Goal: Task Accomplishment & Management: Manage account settings

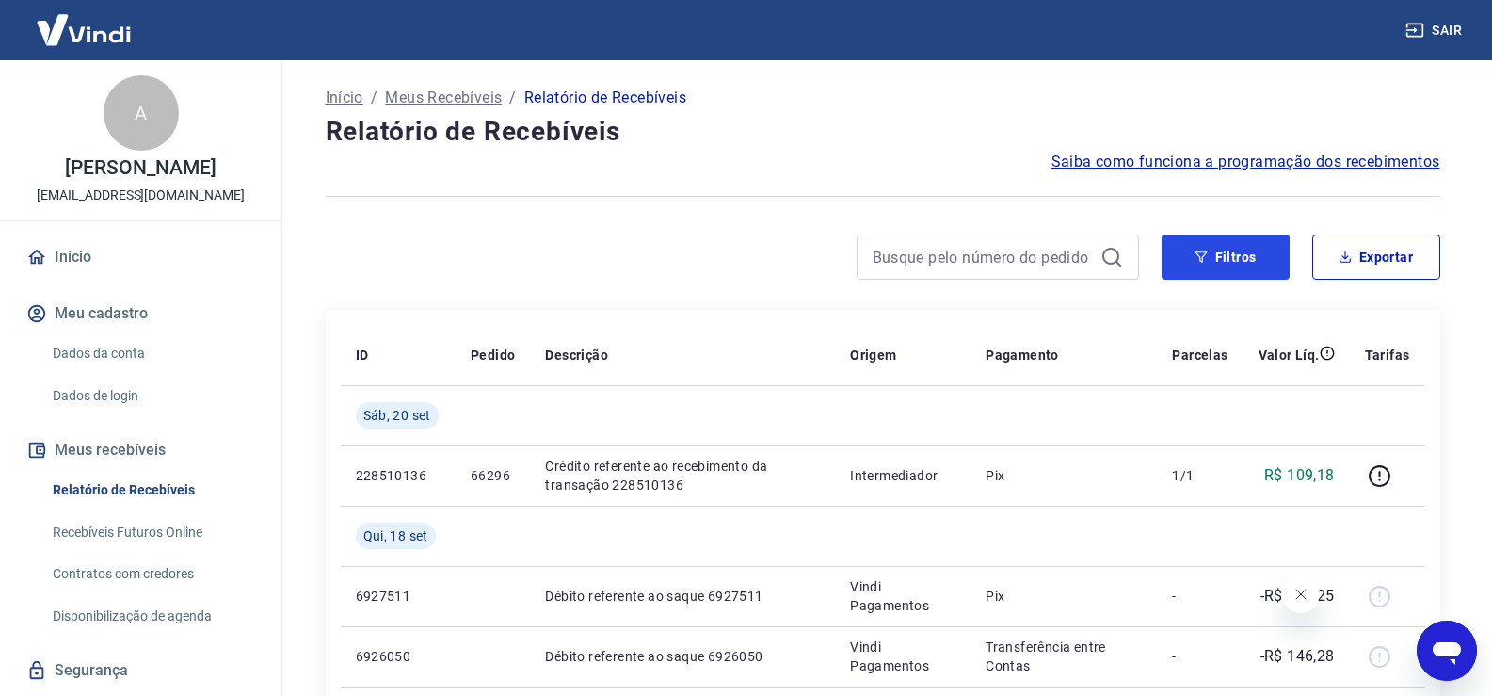
click at [1179, 258] on button "Filtros" at bounding box center [1225, 256] width 128 height 45
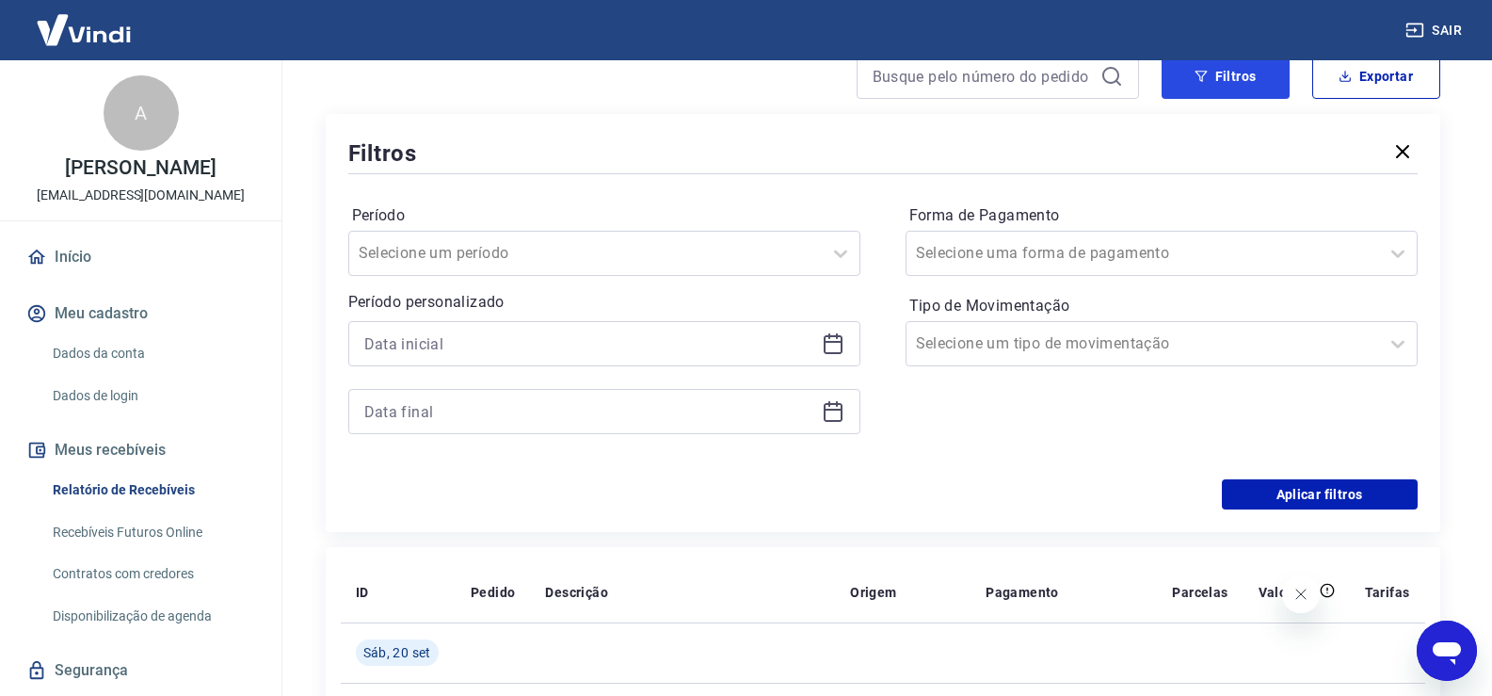
scroll to position [188, 0]
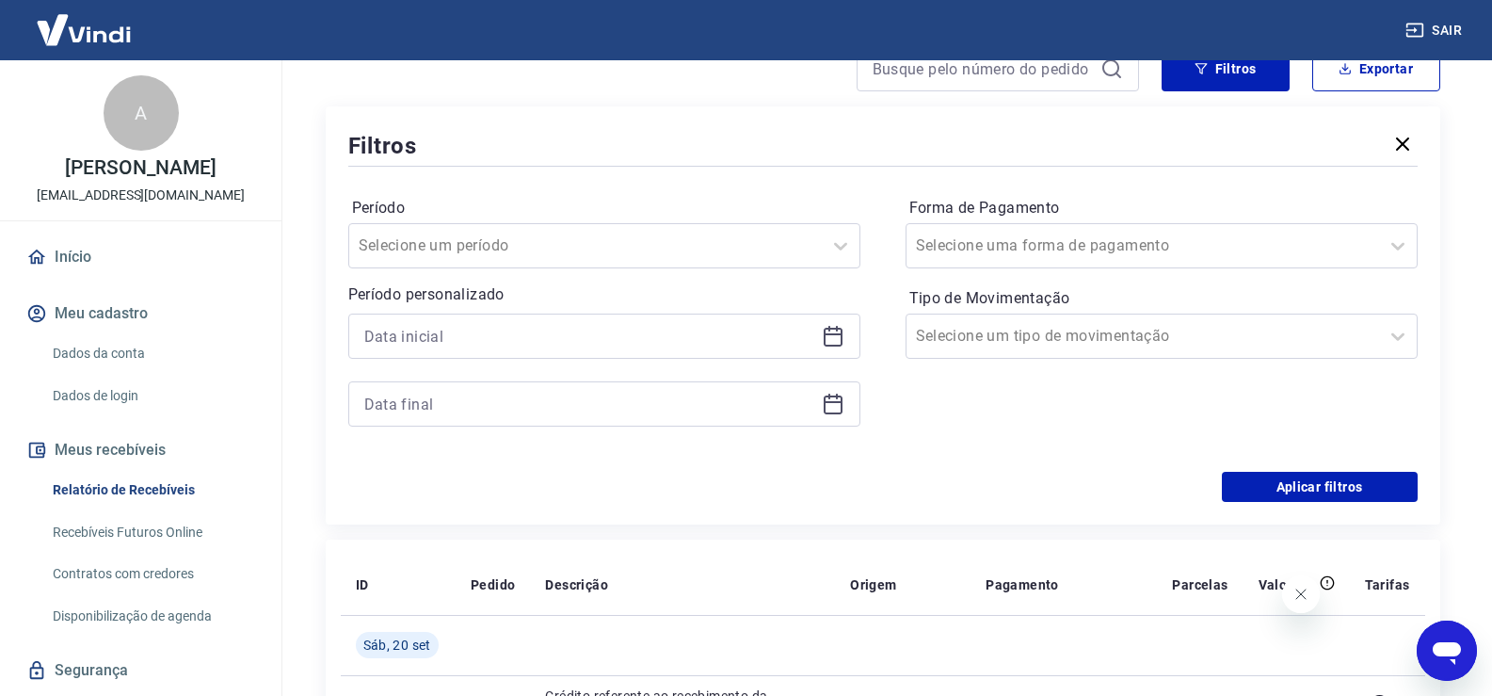
click at [836, 338] on icon at bounding box center [833, 336] width 23 height 23
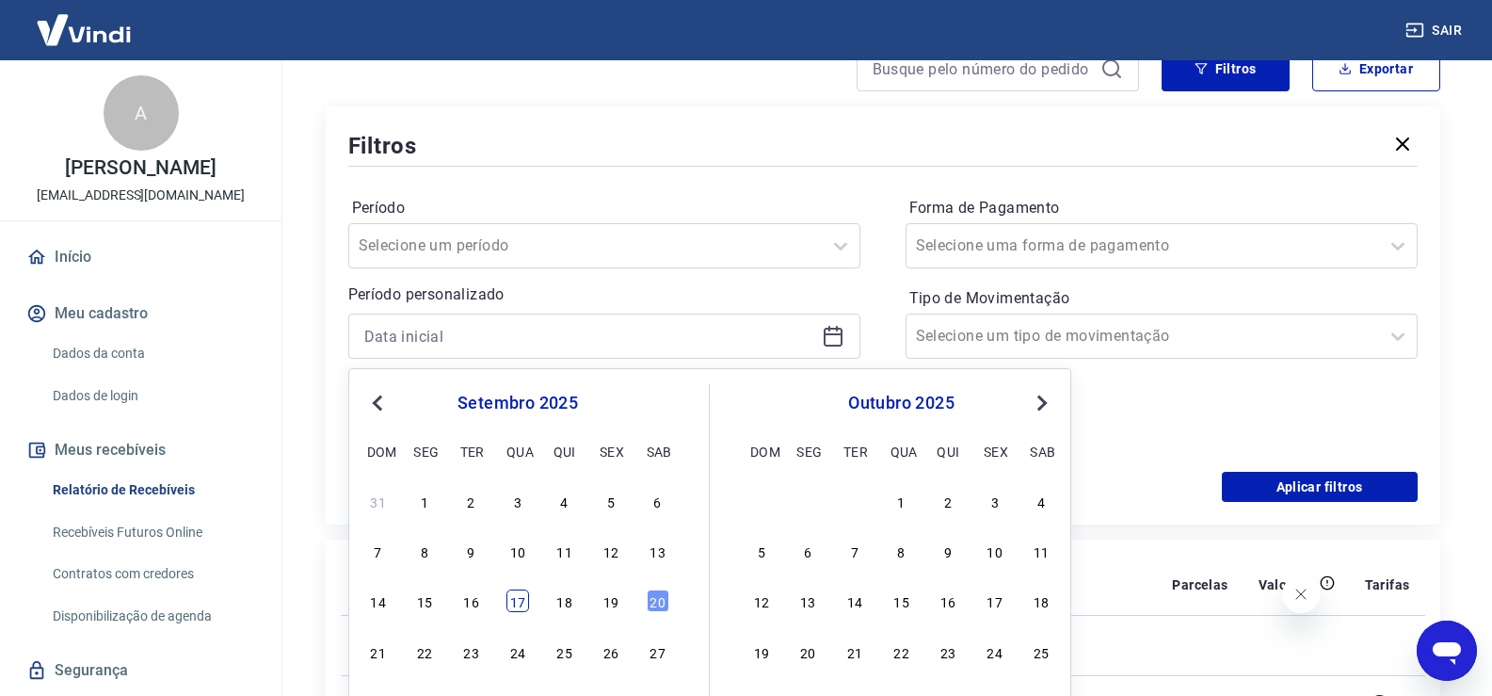
click at [513, 603] on div "17" at bounding box center [517, 600] width 23 height 23
type input "[DATE]"
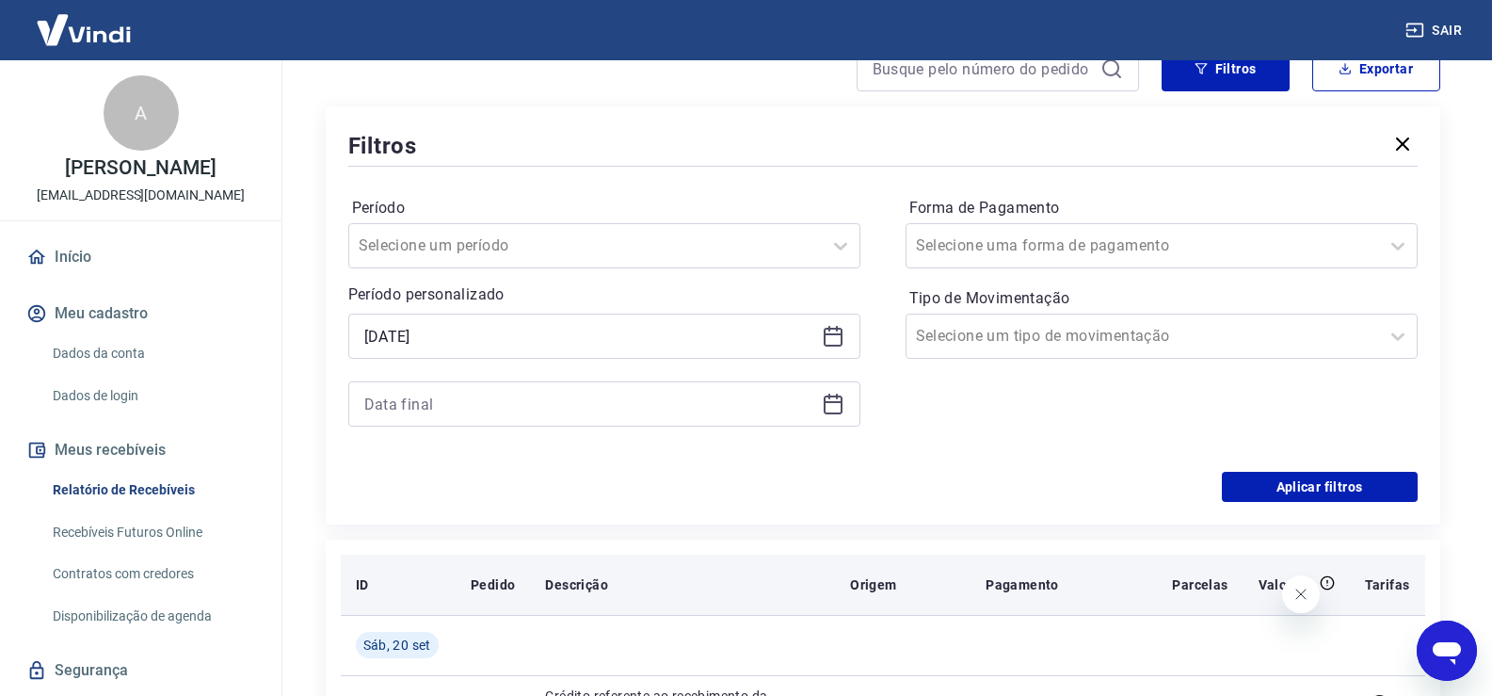
click at [518, 603] on th "Pedido" at bounding box center [493, 584] width 74 height 60
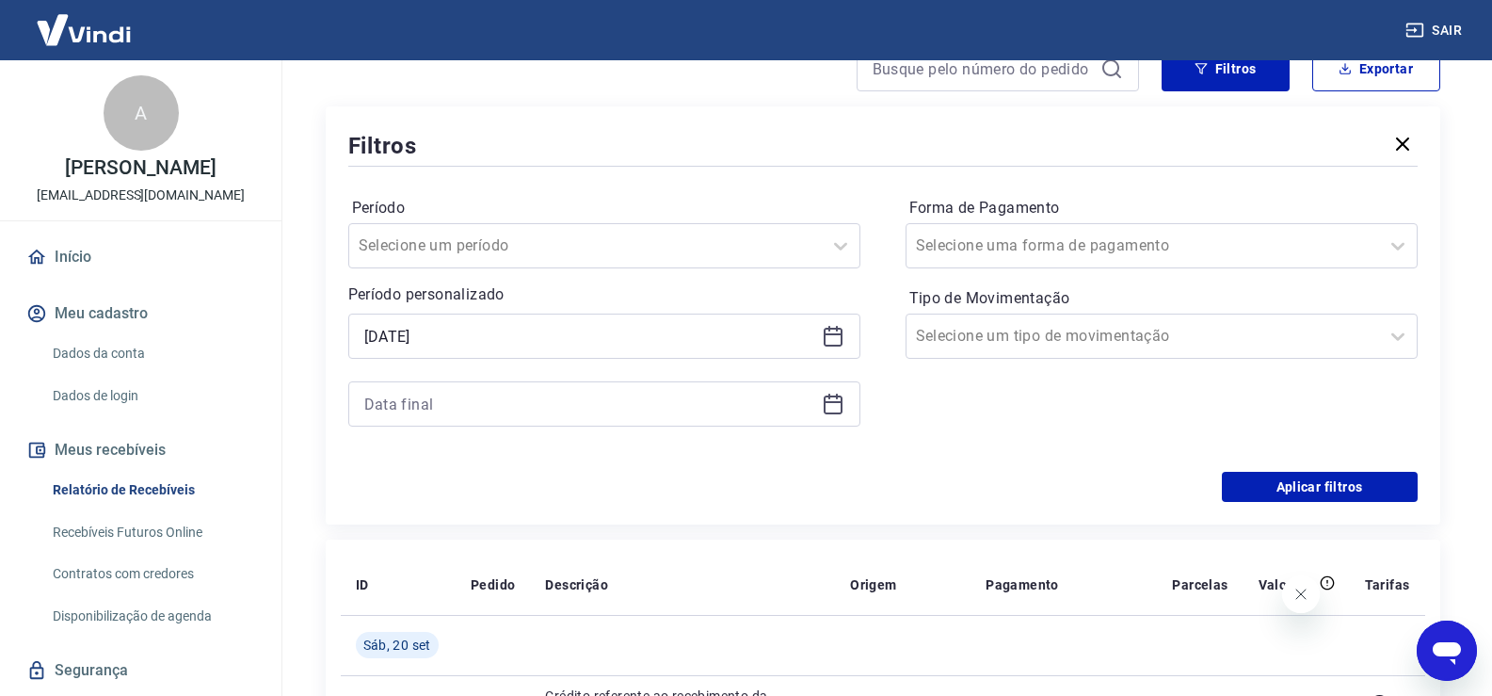
click at [840, 403] on icon at bounding box center [833, 403] width 23 height 23
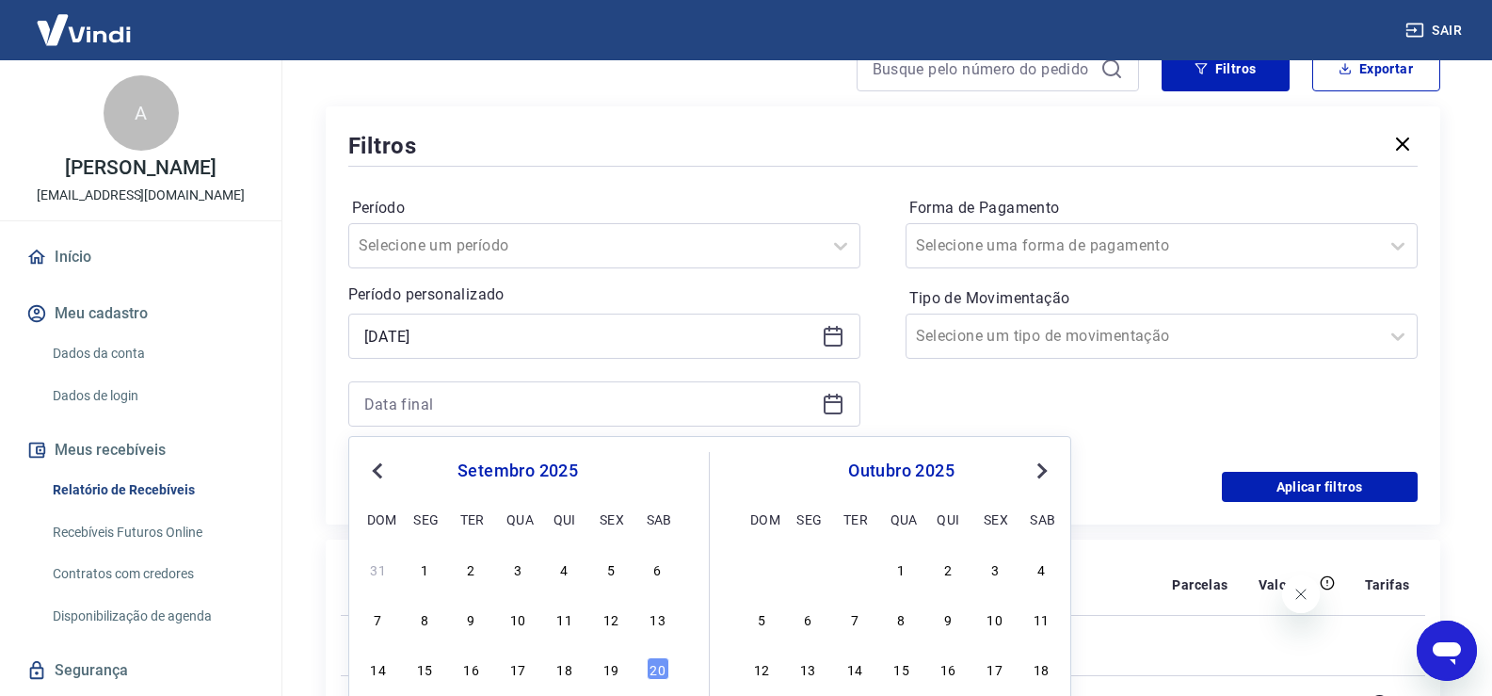
click at [836, 404] on icon at bounding box center [833, 403] width 23 height 23
click at [654, 666] on div "20" at bounding box center [658, 668] width 23 height 23
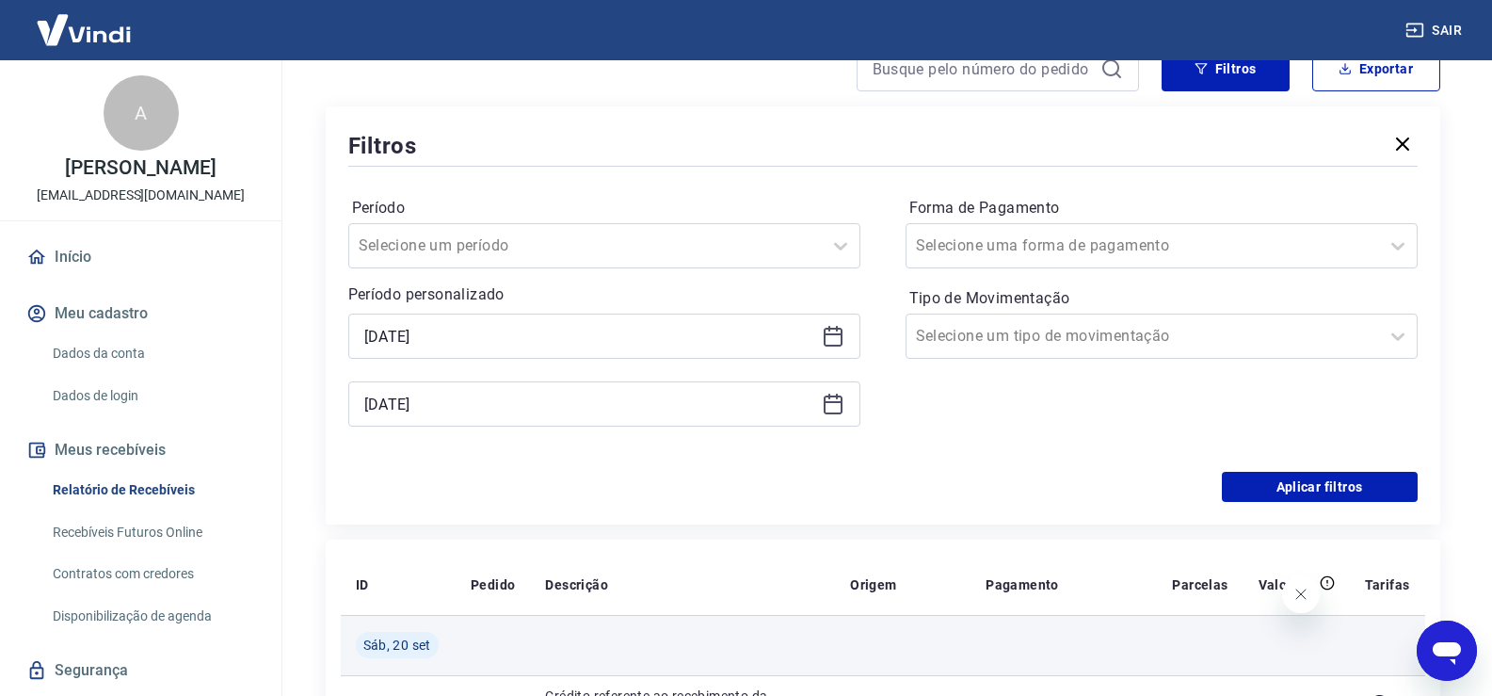
type input "[DATE]"
click at [656, 664] on td at bounding box center [682, 645] width 305 height 60
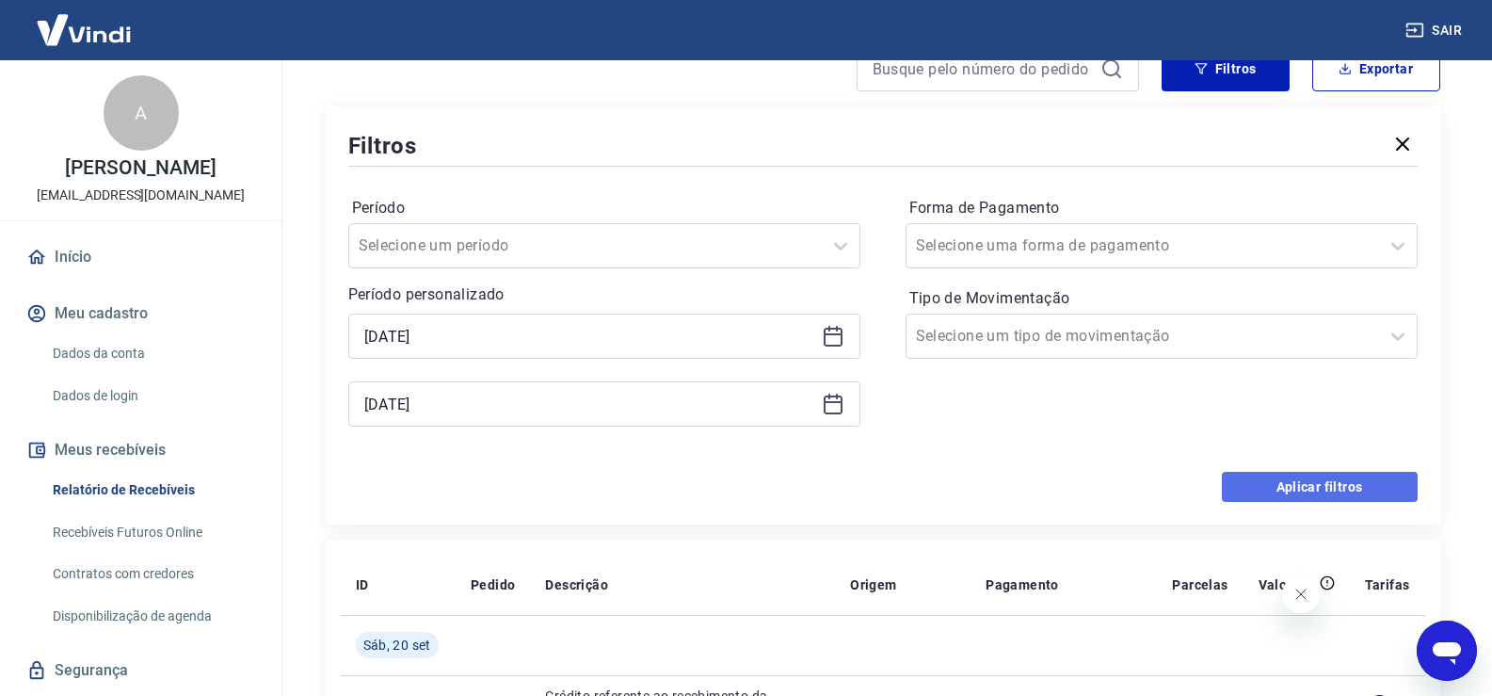
click at [1325, 494] on button "Aplicar filtros" at bounding box center [1320, 487] width 196 height 30
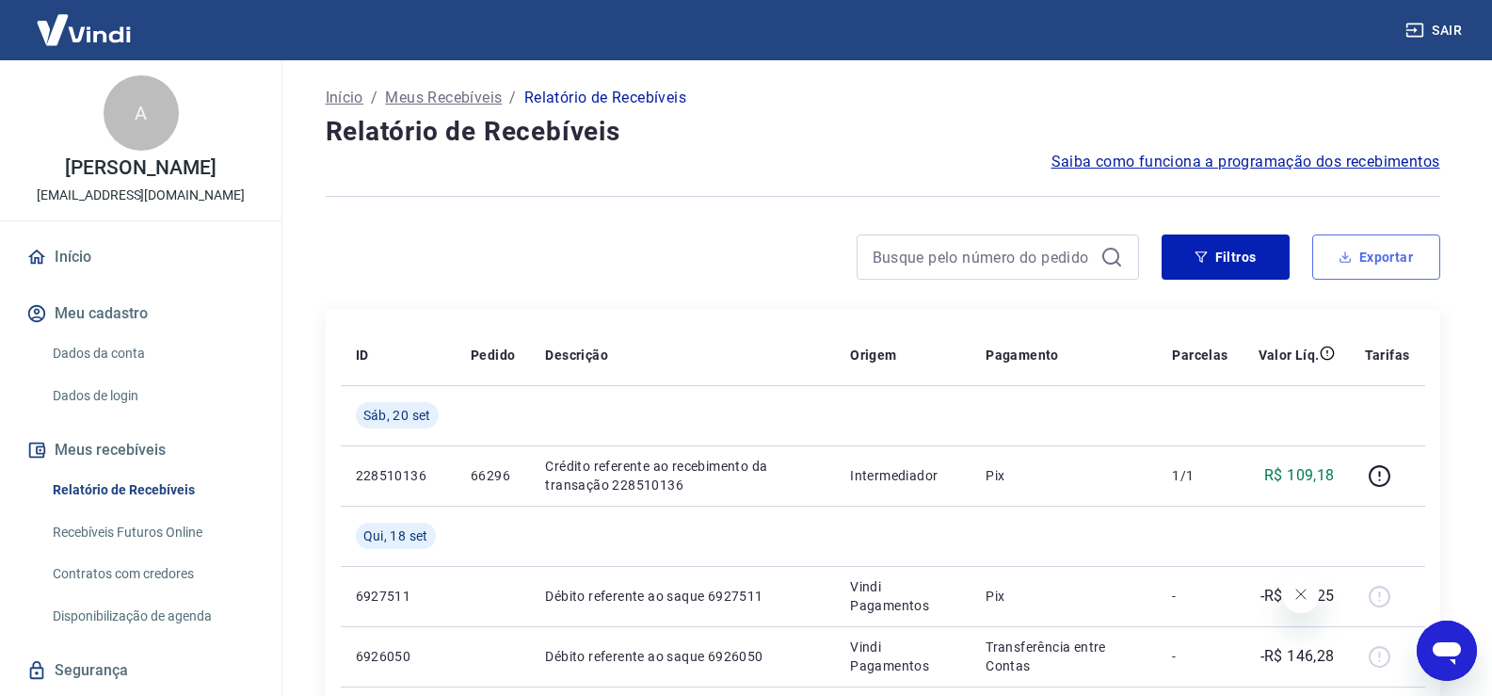
click at [1377, 258] on button "Exportar" at bounding box center [1376, 256] width 128 height 45
type input "[DATE]"
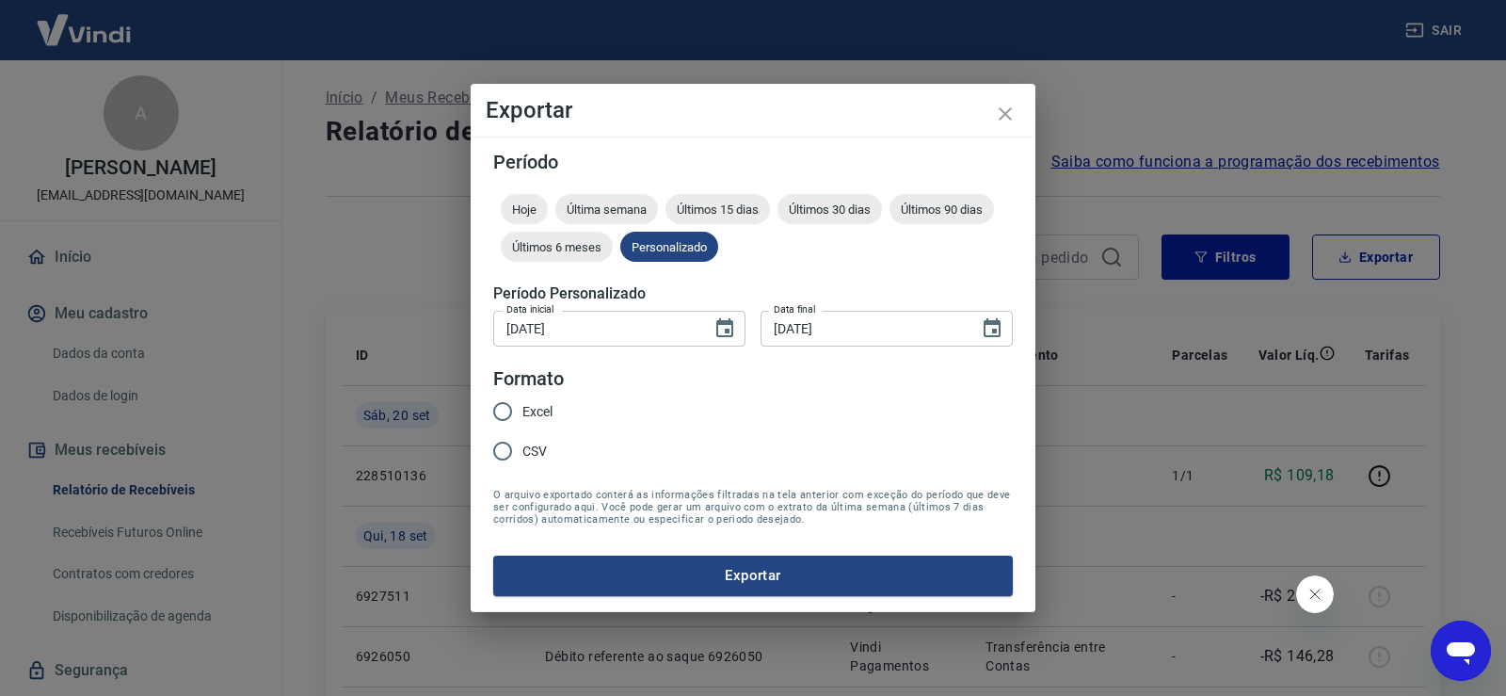
click at [506, 417] on input "Excel" at bounding box center [503, 412] width 40 height 40
radio input "true"
drag, startPoint x: 704, startPoint y: 586, endPoint x: 758, endPoint y: 583, distance: 53.8
click at [703, 586] on button "Exportar" at bounding box center [753, 575] width 520 height 40
